Goal: Transaction & Acquisition: Purchase product/service

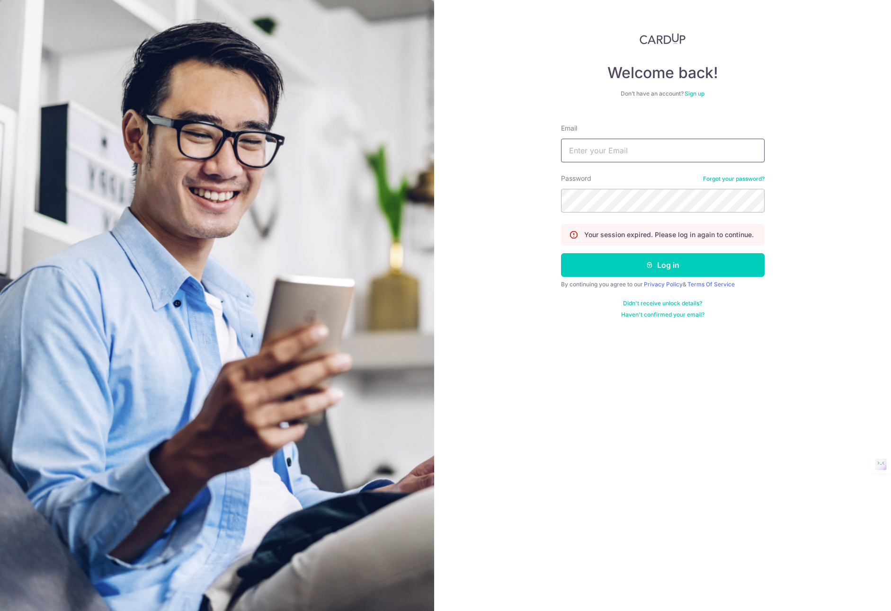
click at [606, 151] on input "Email" at bounding box center [663, 151] width 204 height 24
paste input "[EMAIL_ADDRESS][DOMAIN_NAME]"
type input "[EMAIL_ADDRESS][DOMAIN_NAME]"
click at [630, 271] on button "Log in" at bounding box center [663, 265] width 204 height 24
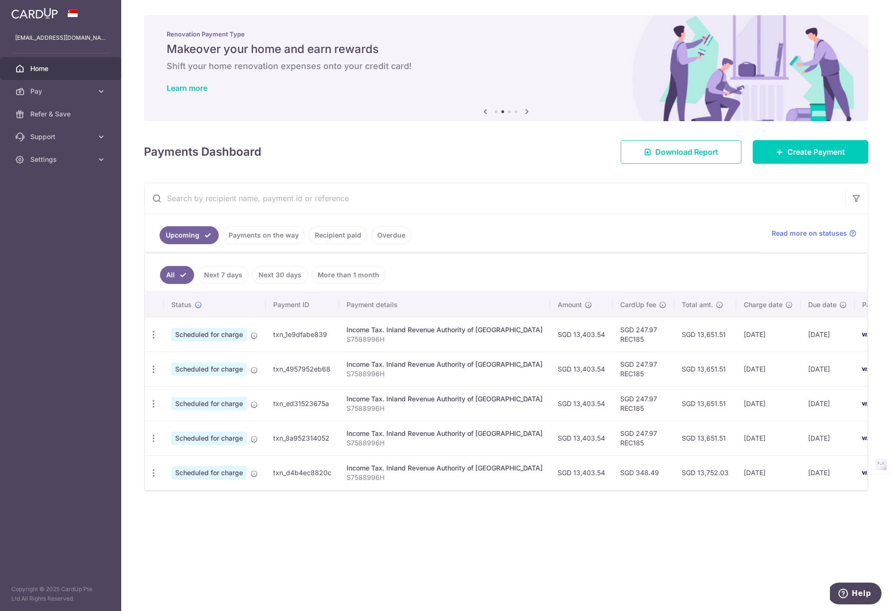
click at [449, 181] on div "× Pause Schedule Pause all future payments in this series Pause just this one p…" at bounding box center [506, 305] width 770 height 611
click at [65, 90] on span "Pay" at bounding box center [61, 91] width 63 height 9
click at [45, 137] on span "Recipients" at bounding box center [61, 136] width 63 height 9
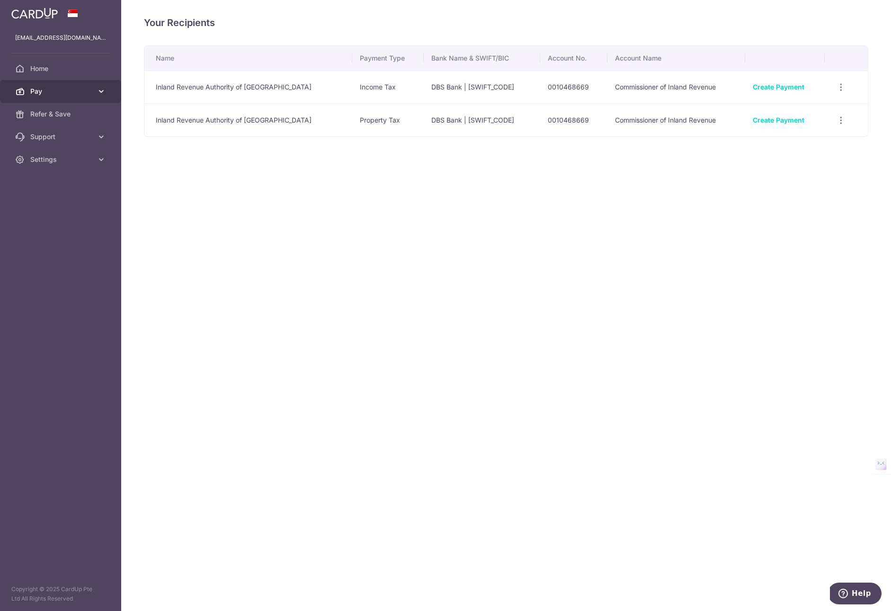
click at [59, 87] on span "Pay" at bounding box center [61, 91] width 63 height 9
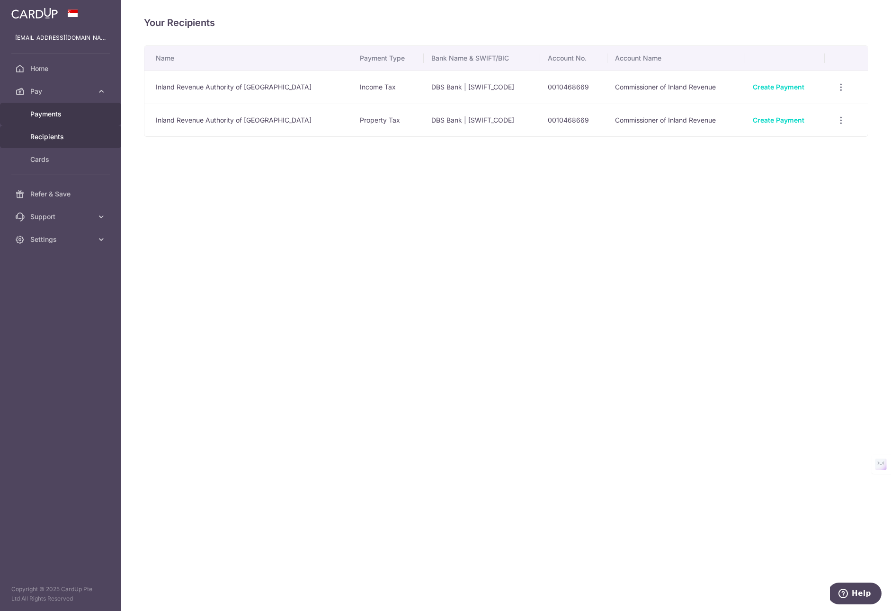
click at [67, 114] on span "Payments" at bounding box center [61, 113] width 63 height 9
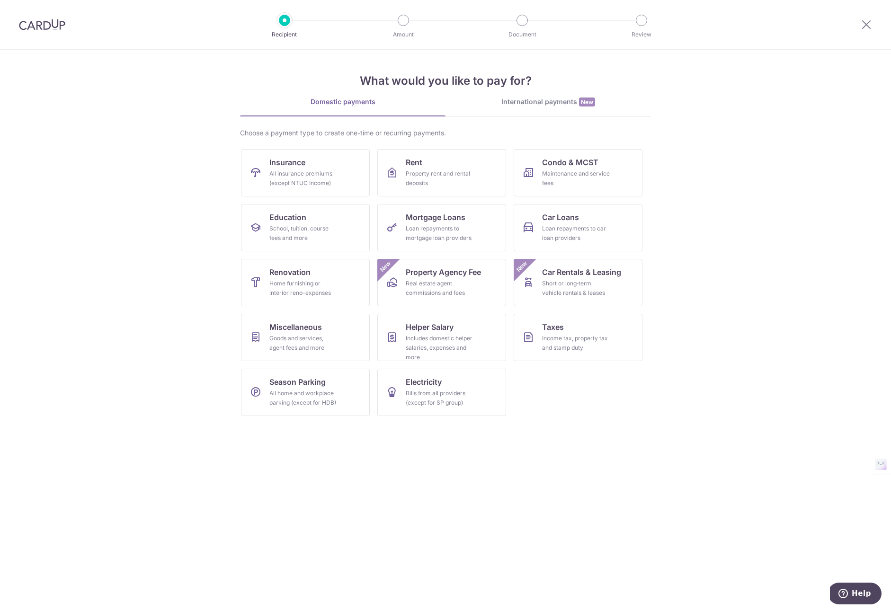
click at [564, 106] on div "International payments New" at bounding box center [549, 102] width 206 height 10
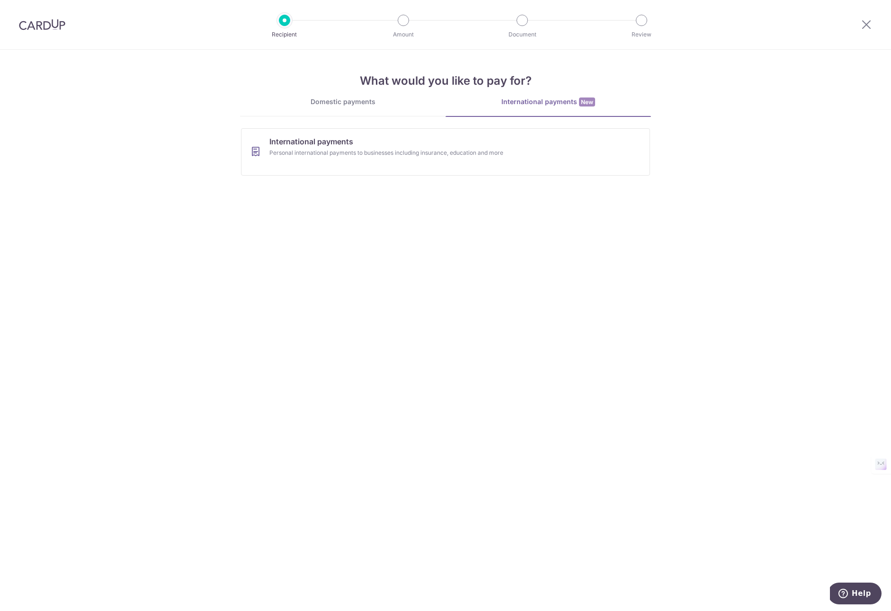
click at [346, 106] on div "Domestic payments" at bounding box center [343, 101] width 206 height 9
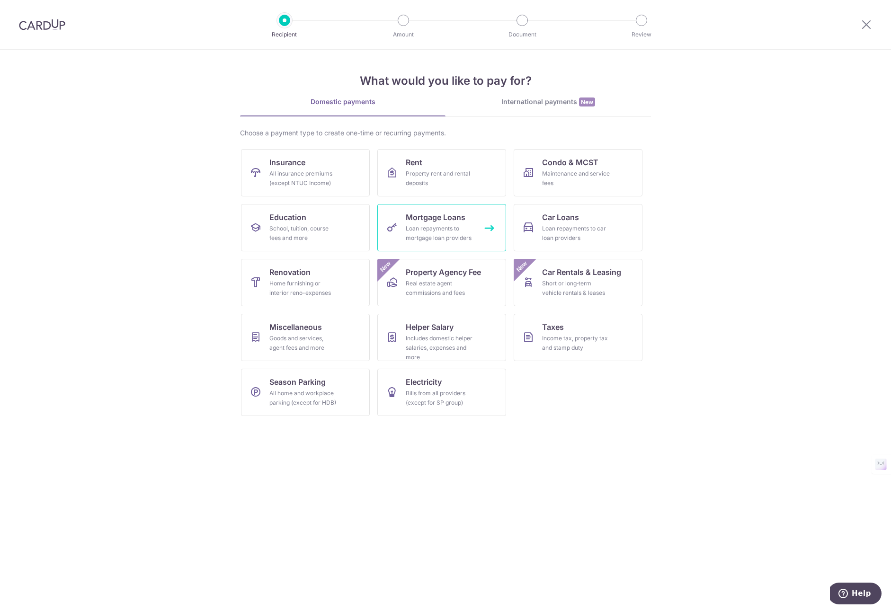
click at [436, 221] on span "Mortgage Loans" at bounding box center [436, 217] width 60 height 11
